Goal: Check status: Check status

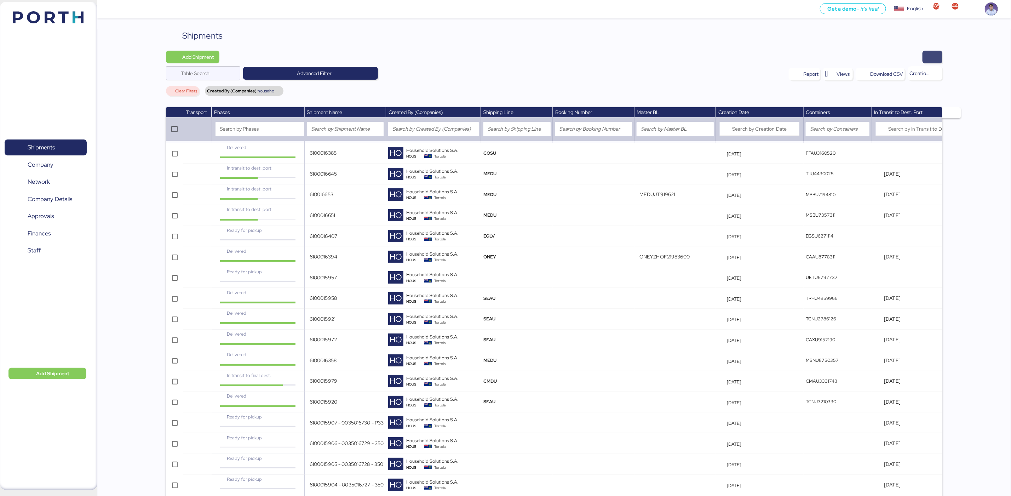
click at [930, 57] on span "button" at bounding box center [932, 57] width 8 height 10
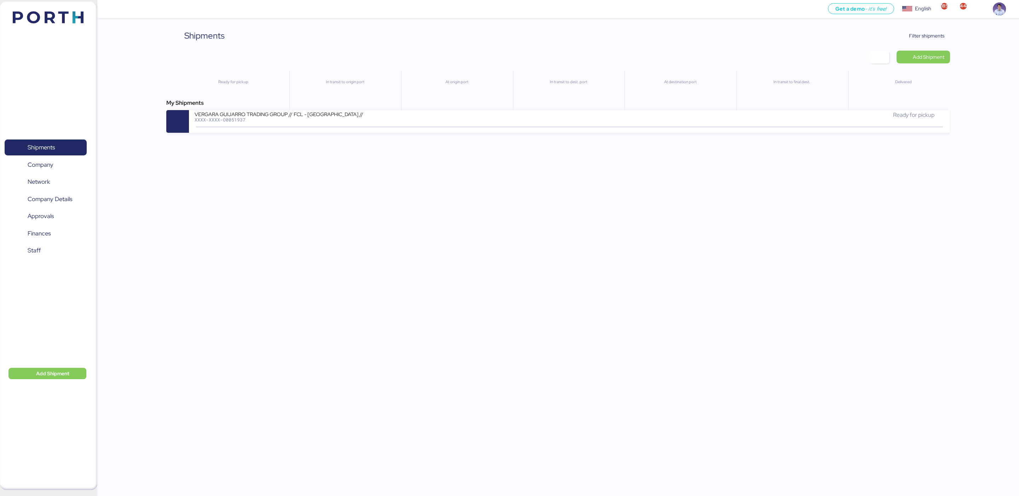
click at [705, 35] on div "Shipments Clear Filters Filter shipments" at bounding box center [557, 35] width 783 height 13
click at [921, 38] on span "Filter shipments" at bounding box center [926, 35] width 35 height 8
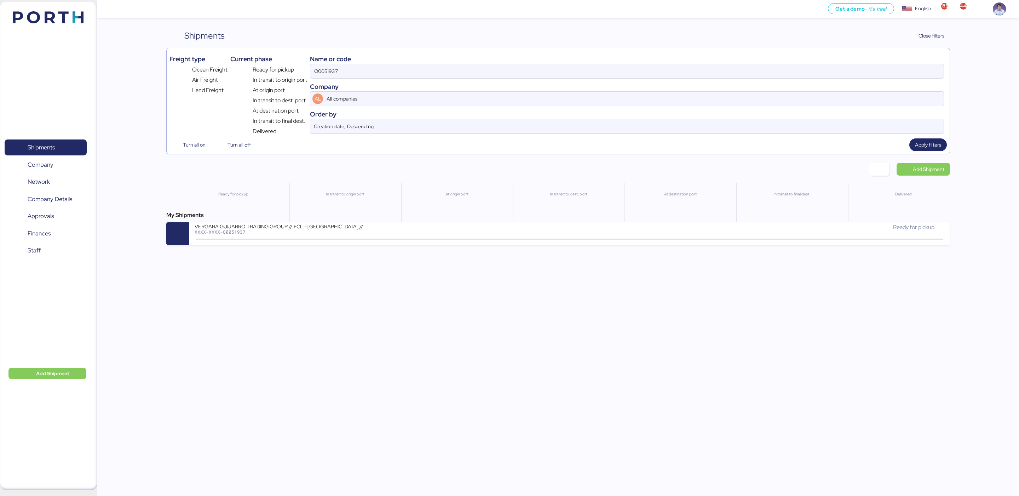
click at [373, 69] on input "O0051937" at bounding box center [626, 71] width 633 height 14
paste input "96"
type input "O0051996"
click at [931, 147] on span "Apply filters" at bounding box center [928, 144] width 26 height 8
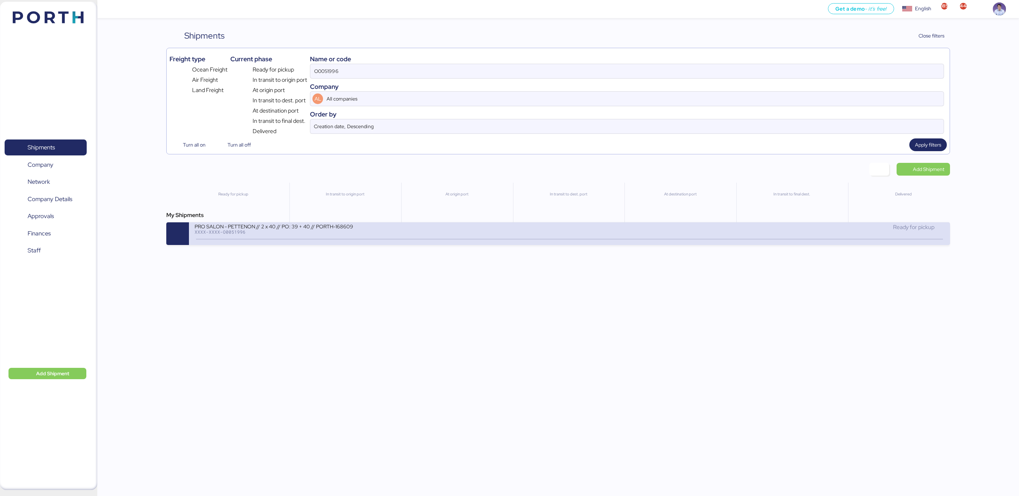
click at [349, 238] on div "PRO SALON - PETTENON // 2 x 40 // PO: 39 + 40 // PORTH-168609 XXXX-XXXX-O0051996" at bounding box center [382, 230] width 375 height 15
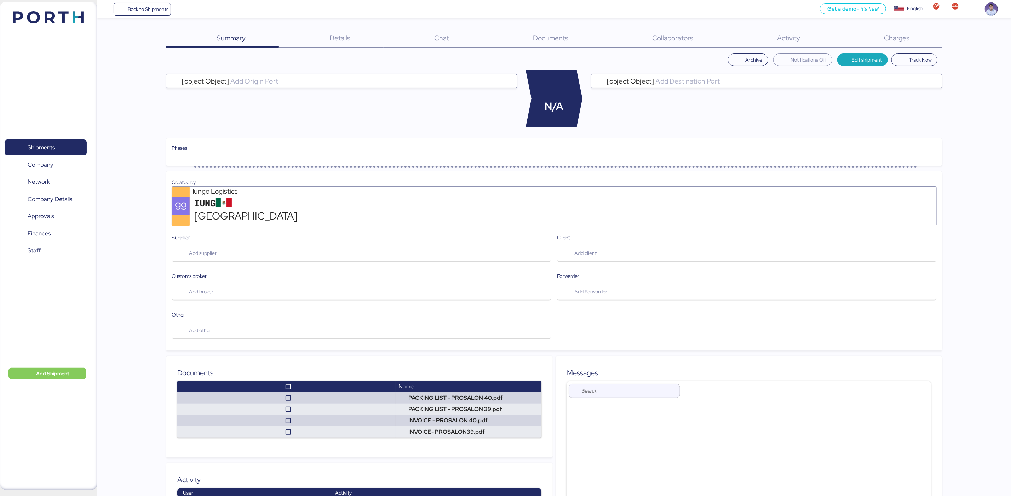
click at [889, 39] on span "Charges" at bounding box center [896, 37] width 25 height 9
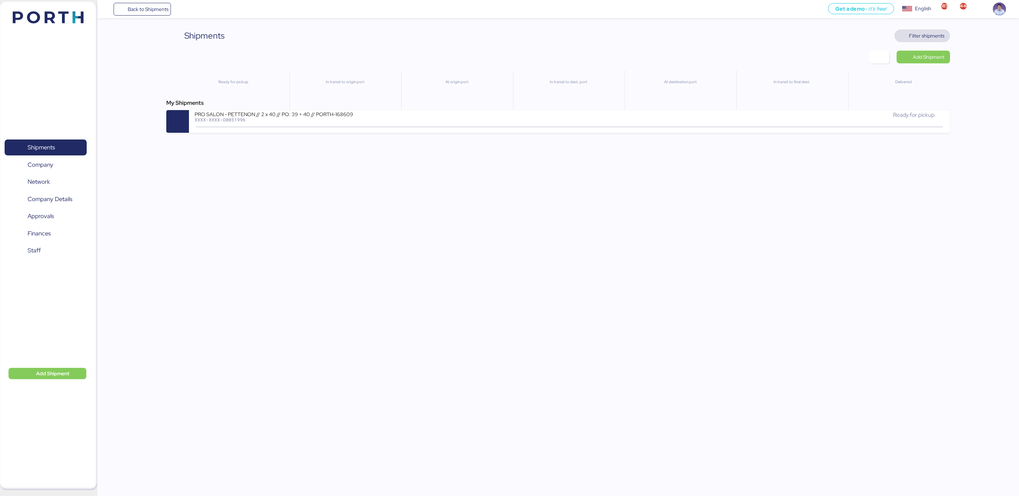
click at [910, 40] on span "Filter shipments" at bounding box center [922, 36] width 44 height 10
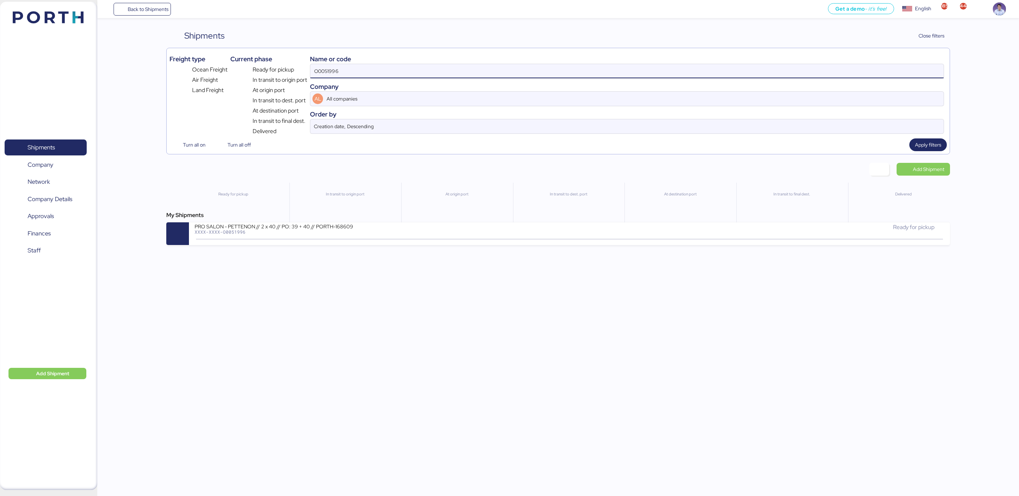
click at [460, 71] on input "O0051996" at bounding box center [626, 71] width 633 height 14
paste input "82"
type input "O0051982"
click at [920, 148] on span "Apply filters" at bounding box center [928, 144] width 26 height 8
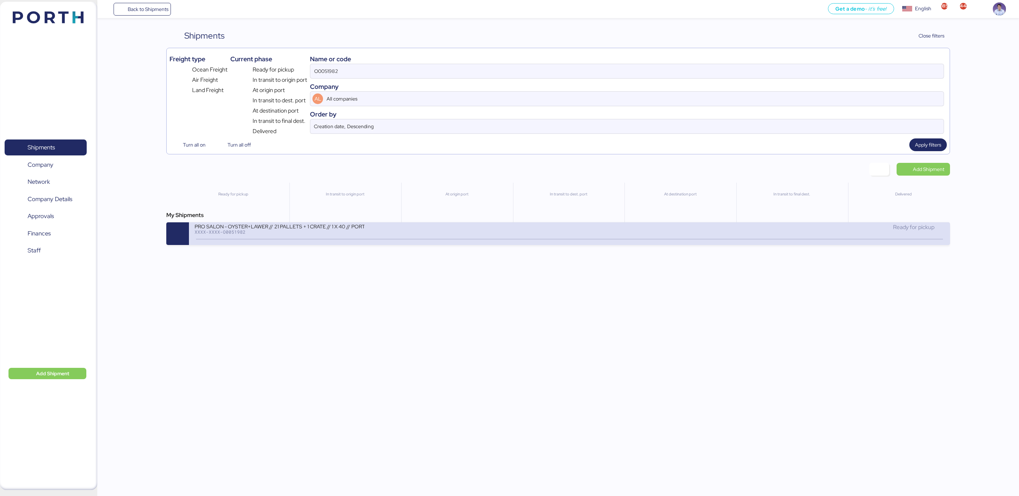
click at [352, 237] on div "PRO SALON - OYSTER+LAWER // 21 PALLETS + 1 CRATE // 1 X 40 // PORTH-168228 XXXX…" at bounding box center [382, 230] width 375 height 15
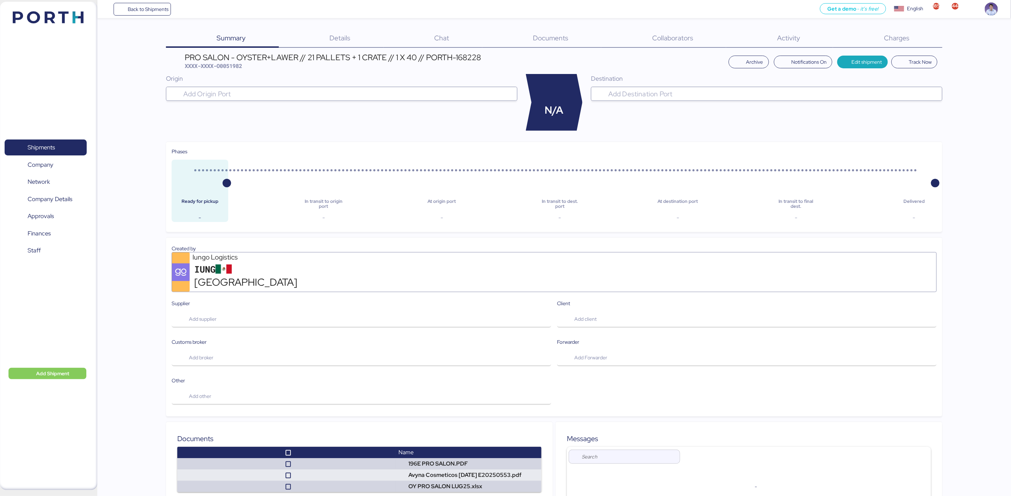
click at [912, 40] on div "Charges 0" at bounding box center [887, 38] width 109 height 18
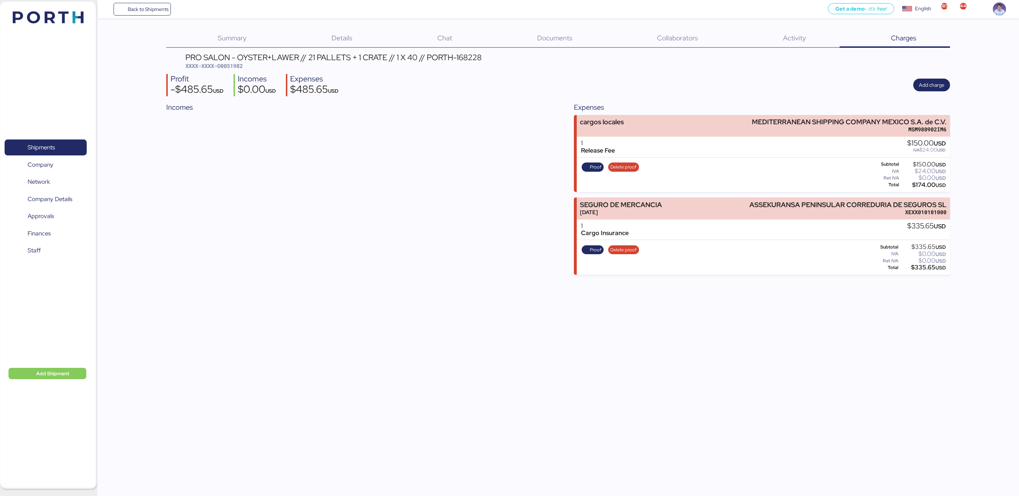
click at [574, 69] on header "PRO SALON - OYSTER+LAWER // 21 PALLETS + 1 CRATE // 1 X 40 // PORTH-168228 XXXX…" at bounding box center [557, 61] width 783 height 17
click at [536, 131] on div "Incomes" at bounding box center [354, 188] width 376 height 173
click at [451, 116] on div "Incomes" at bounding box center [354, 188] width 376 height 173
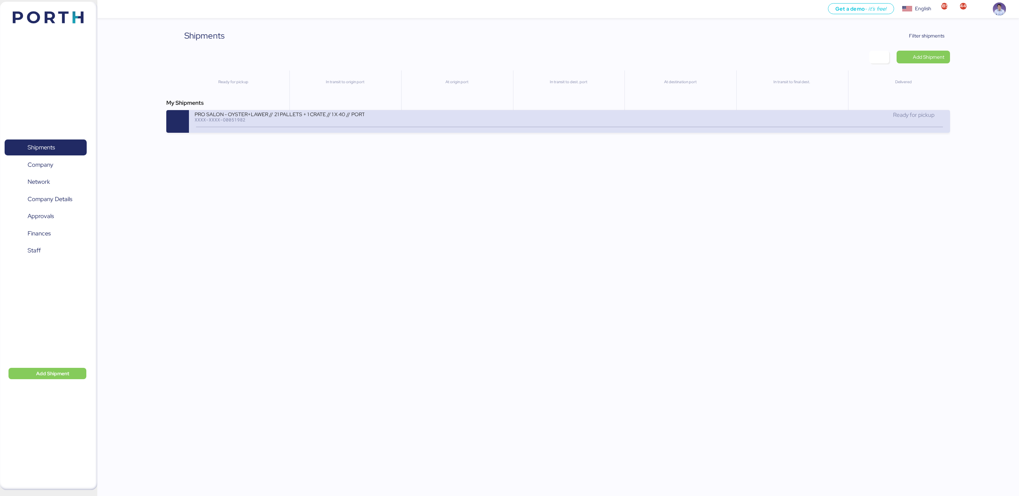
click at [267, 127] on div at bounding box center [569, 126] width 747 height 1
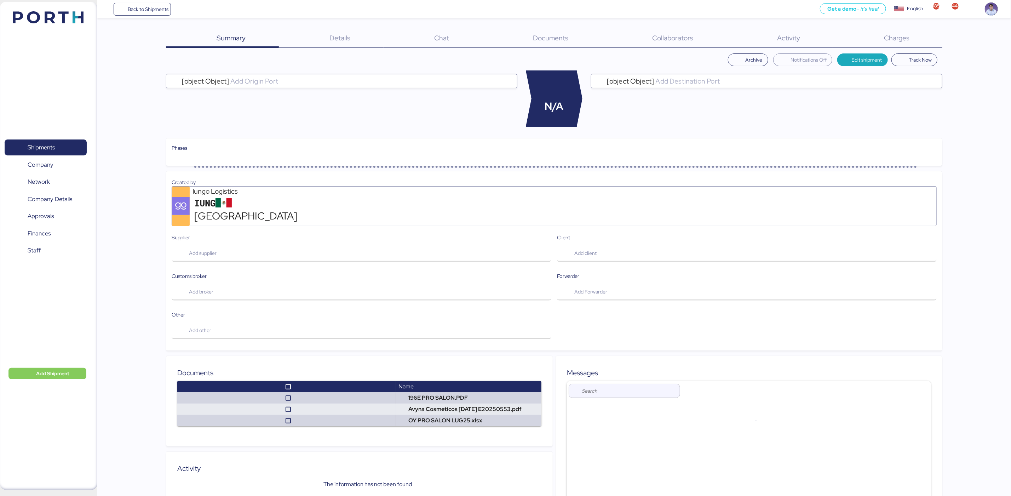
click at [910, 40] on div "Charges 0" at bounding box center [887, 38] width 109 height 18
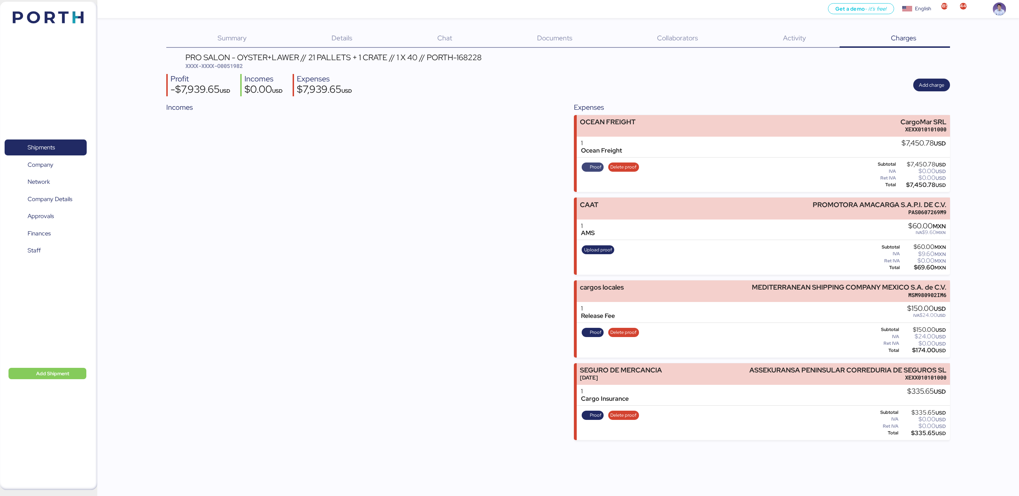
click at [585, 165] on span "Proof" at bounding box center [592, 167] width 17 height 8
